Goal: Task Accomplishment & Management: Complete application form

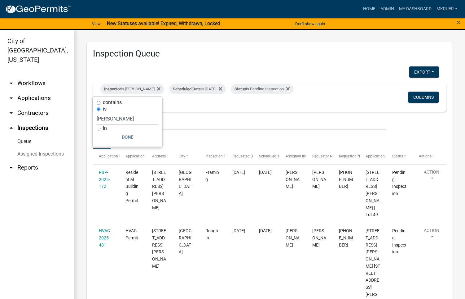
select select "fdb3bcc6-ce93-4663-8a18-5c08884dd177"
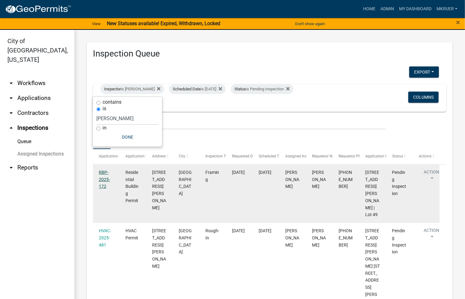
click at [104, 177] on link "RBP-2025-172" at bounding box center [104, 179] width 11 height 19
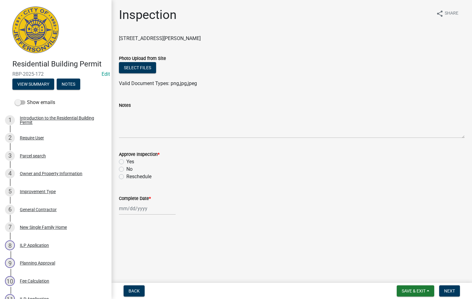
click at [126, 163] on label "Yes" at bounding box center [130, 161] width 8 height 7
click at [126, 162] on input "Yes" at bounding box center [128, 160] width 4 height 4
radio input "true"
select select "8"
select select "2025"
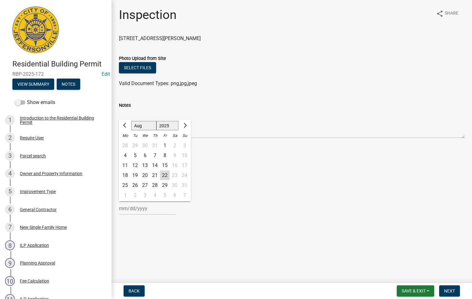
click at [140, 206] on div "[PERSON_NAME] Feb Mar Apr [PERSON_NAME][DATE] Oct Nov [DATE] 1526 1527 1528 152…" at bounding box center [147, 208] width 57 height 13
click at [164, 175] on div "22" at bounding box center [165, 175] width 10 height 10
type input "[DATE]"
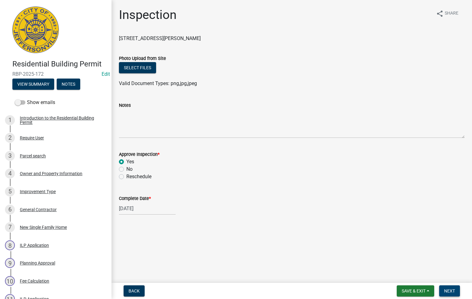
click at [445, 288] on span "Next" at bounding box center [450, 290] width 11 height 5
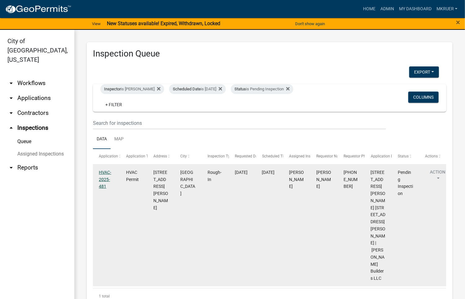
click at [102, 174] on link "HVAC-2025-481" at bounding box center [105, 179] width 12 height 19
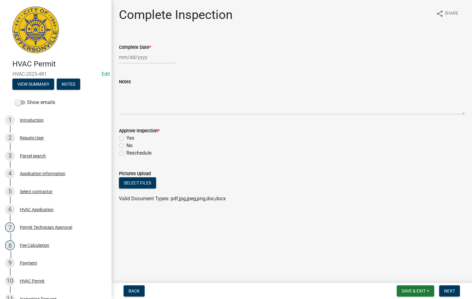
click at [141, 56] on div at bounding box center [147, 57] width 57 height 13
select select "8"
select select "2025"
click at [166, 120] on div "22" at bounding box center [165, 120] width 10 height 10
type input "[DATE]"
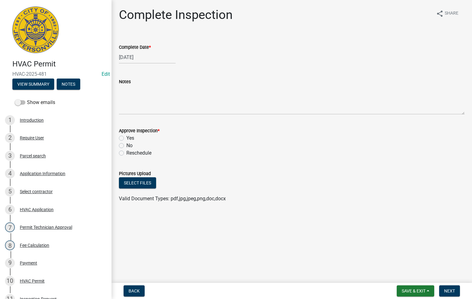
click at [117, 137] on div "Approve Inspection * Yes No Reschedule" at bounding box center [291, 137] width 355 height 37
click at [122, 134] on div "Yes" at bounding box center [292, 137] width 346 height 7
click at [126, 138] on label "Yes" at bounding box center [130, 137] width 8 height 7
click at [126, 138] on input "Yes" at bounding box center [128, 136] width 4 height 4
radio input "true"
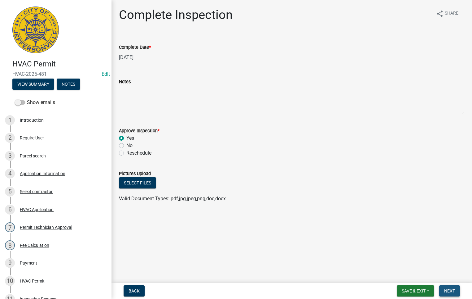
click at [451, 286] on button "Next" at bounding box center [450, 290] width 21 height 11
